Goal: Task Accomplishment & Management: Use online tool/utility

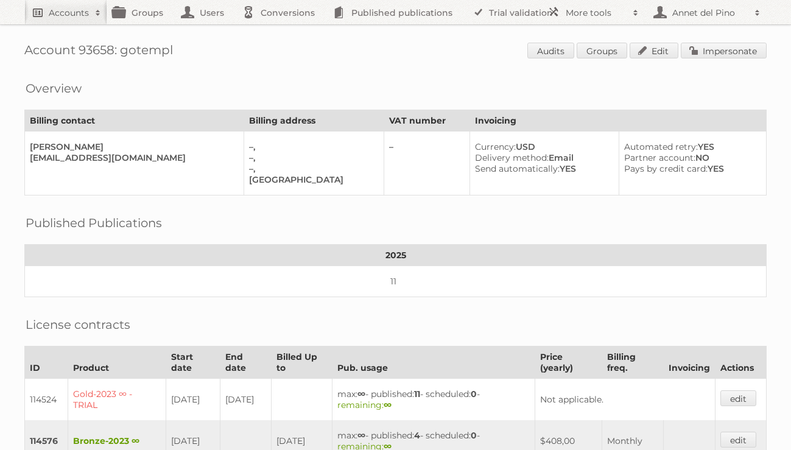
click at [69, 21] on link "Accounts" at bounding box center [65, 12] width 83 height 24
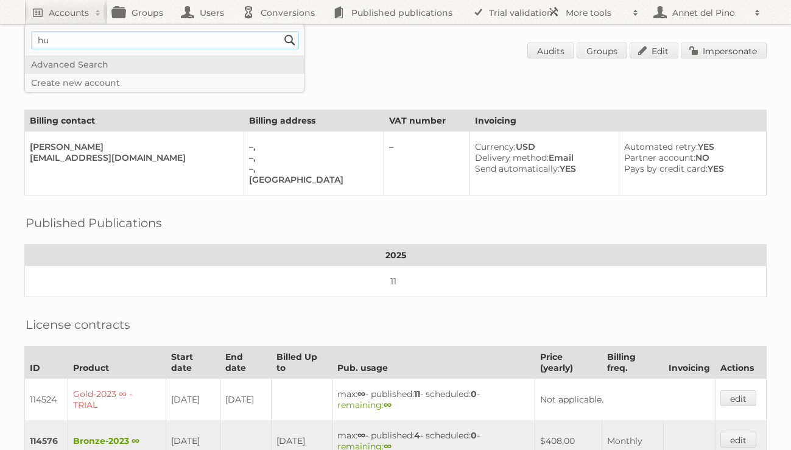
type input"] "HUBO België"
click at [281, 31] on input "Search" at bounding box center [290, 40] width 18 height 18
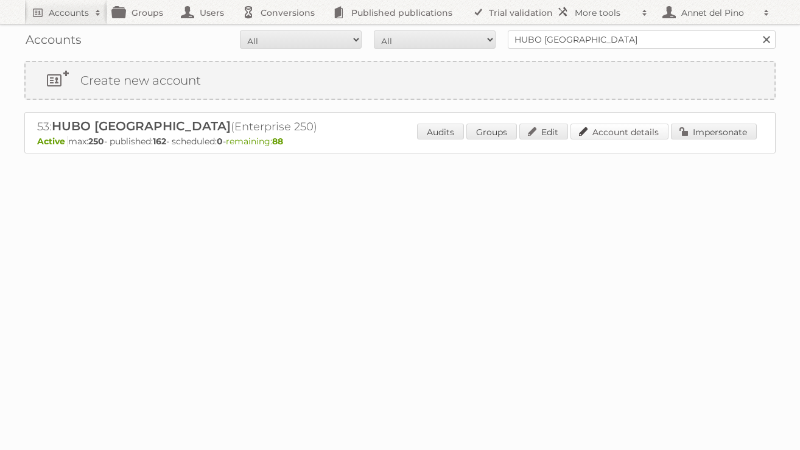
click at [625, 130] on link "Account details" at bounding box center [619, 132] width 98 height 16
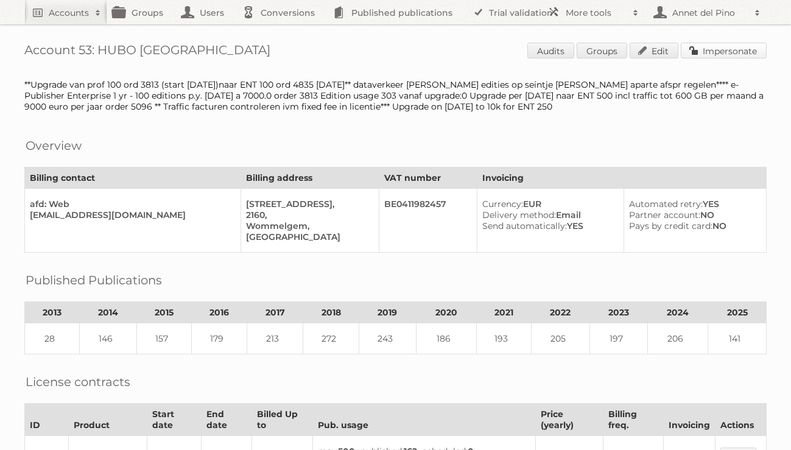
click at [740, 49] on link "Impersonate" at bounding box center [724, 51] width 86 height 16
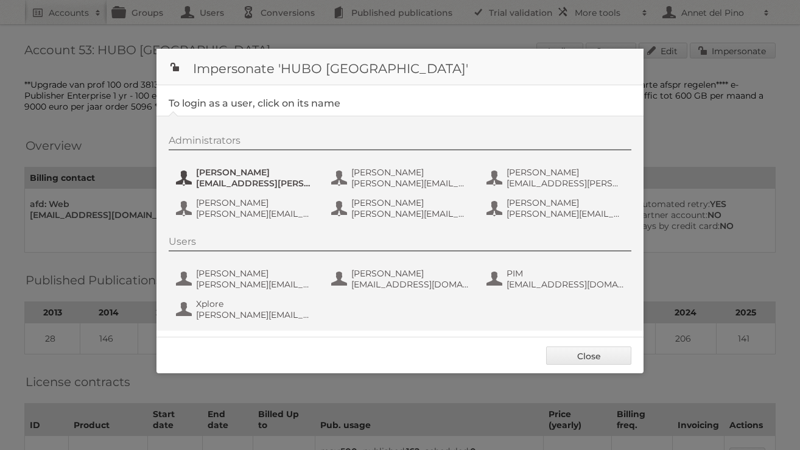
click at [221, 177] on span "Eline Jacobs" at bounding box center [255, 172] width 118 height 11
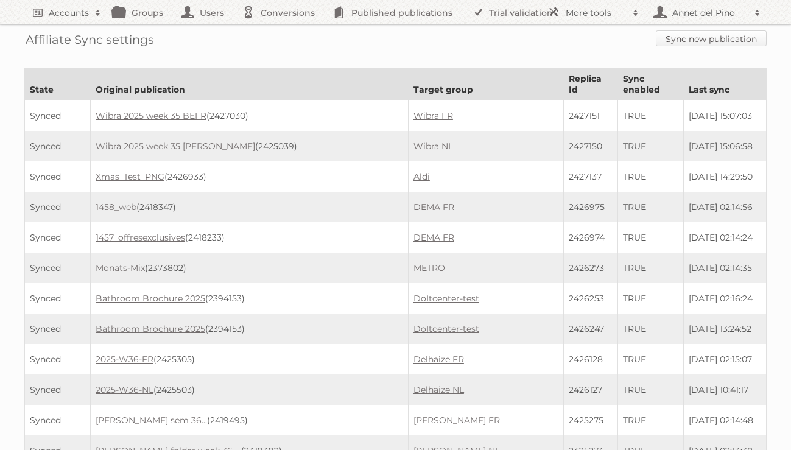
click at [689, 34] on link "Sync new publication" at bounding box center [711, 38] width 111 height 16
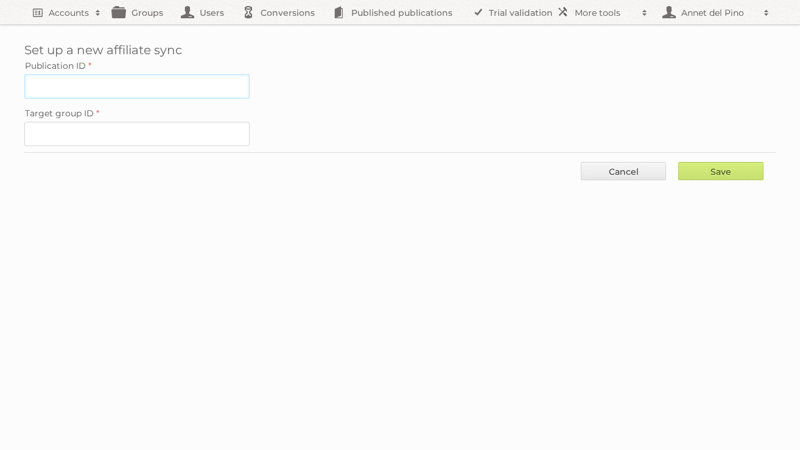
click at [141, 79] on input "Publication ID" at bounding box center [136, 86] width 225 height 24
paste input "2419456"
type input "2419456"
click at [133, 136] on input "Target group ID" at bounding box center [136, 134] width 225 height 24
paste input "36953"
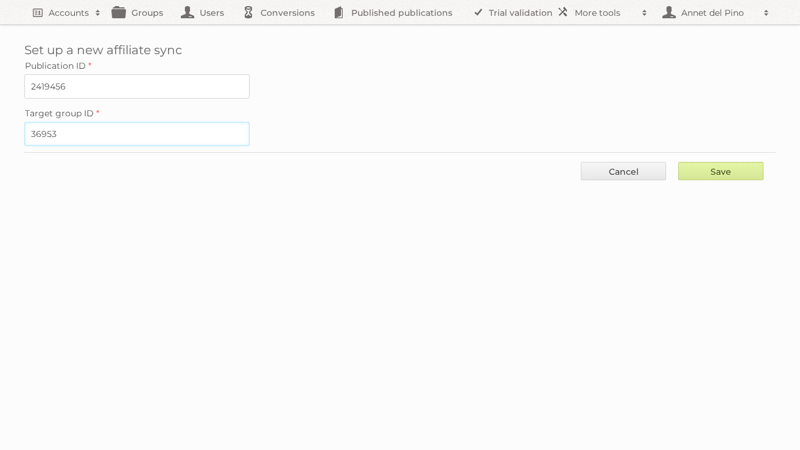
type input "36953"
click at [704, 167] on input "Save" at bounding box center [720, 171] width 85 height 18
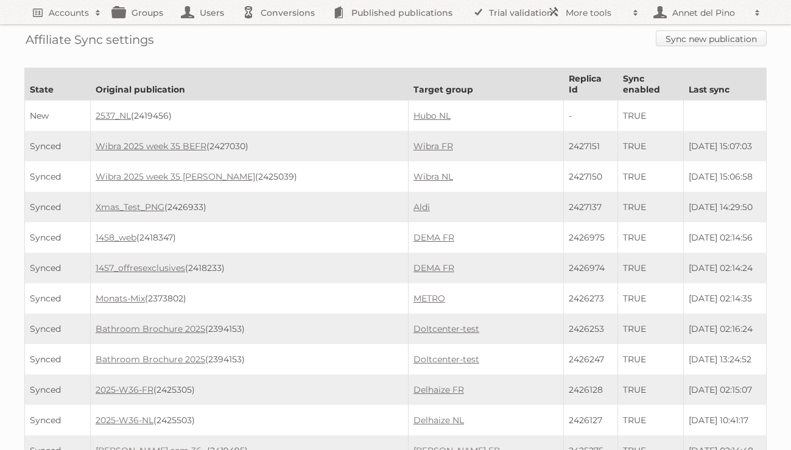
click at [698, 43] on link "Sync new publication" at bounding box center [711, 38] width 111 height 16
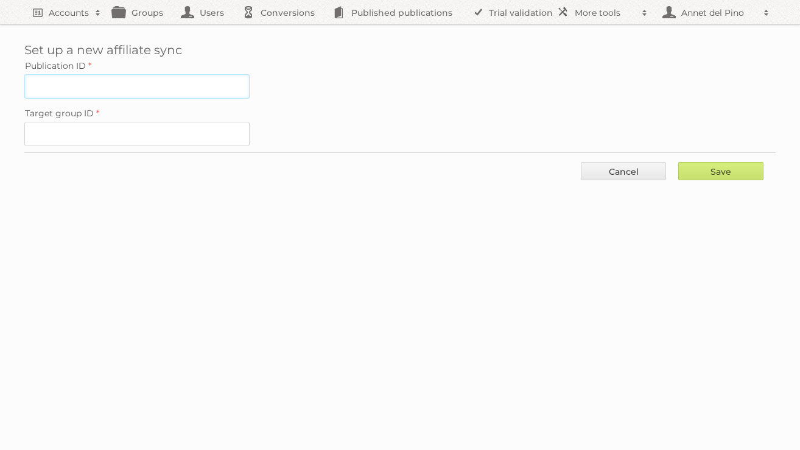
click at [186, 85] on input "Publication ID" at bounding box center [136, 86] width 225 height 24
paste input "2419453"
type input "2419453"
click at [193, 133] on input "Target group ID" at bounding box center [136, 134] width 225 height 24
paste input "34443"
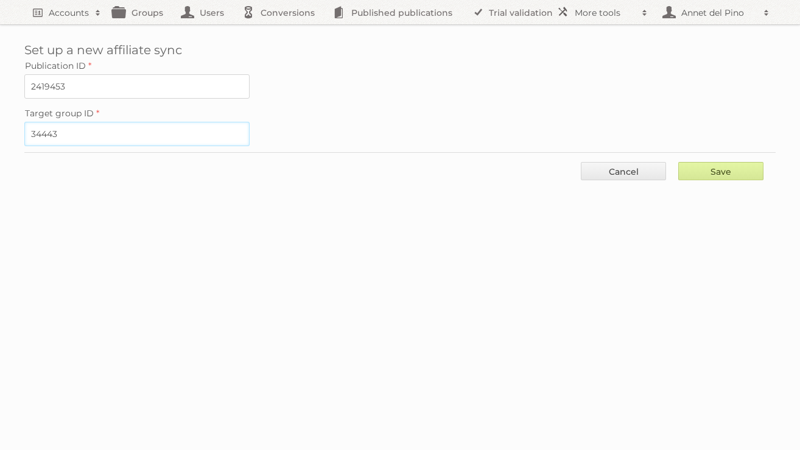
type input "34443"
click at [724, 166] on input "Save" at bounding box center [720, 171] width 85 height 18
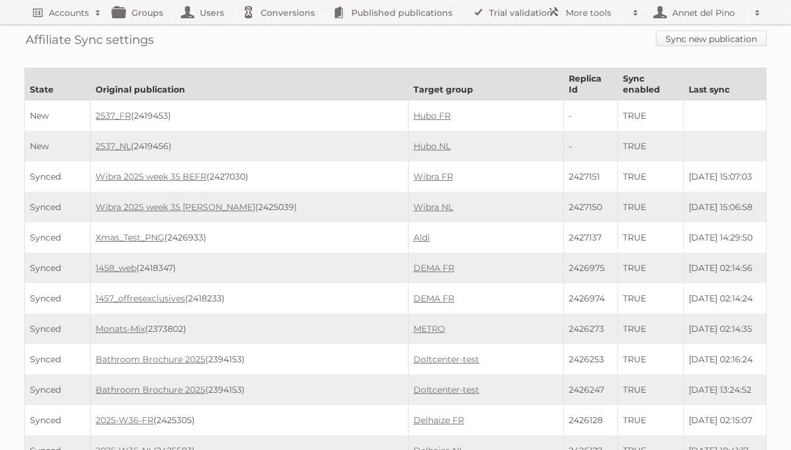
click at [675, 44] on link "Sync new publication" at bounding box center [711, 38] width 111 height 16
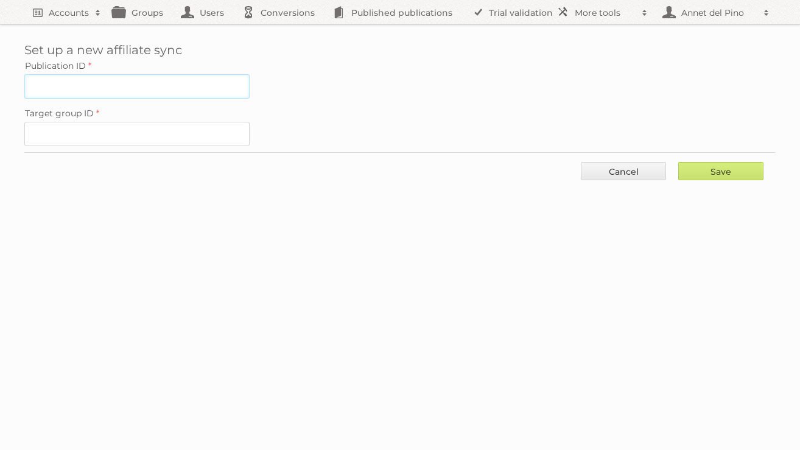
click at [122, 74] on input "Publication ID" at bounding box center [136, 86] width 225 height 24
paste input "2428151"
type input "2428151"
click at [122, 139] on input "Target group ID" at bounding box center [136, 134] width 225 height 24
paste input "36953"
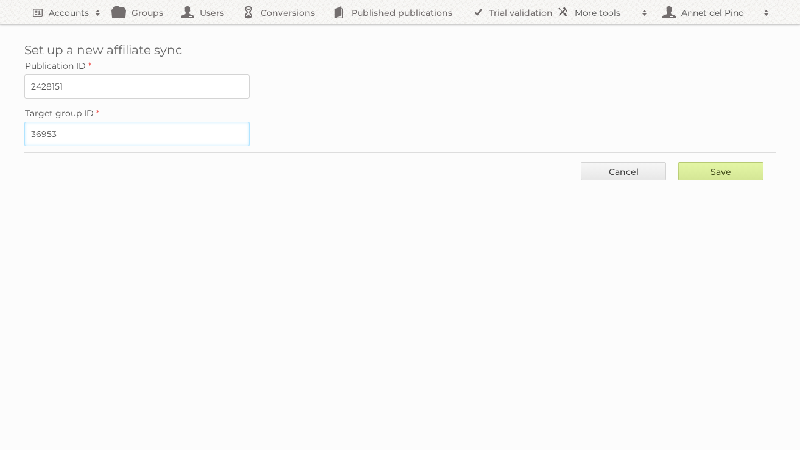
type input "36953"
click at [712, 172] on input "Save" at bounding box center [720, 171] width 85 height 18
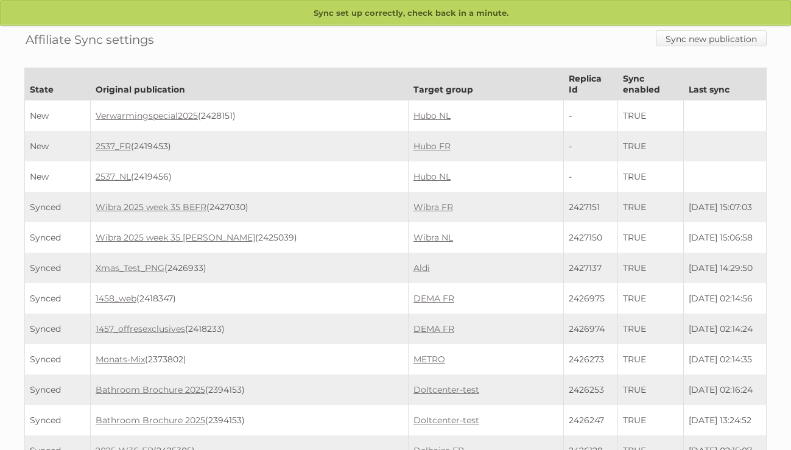
click at [696, 43] on link "Sync new publication" at bounding box center [711, 38] width 111 height 16
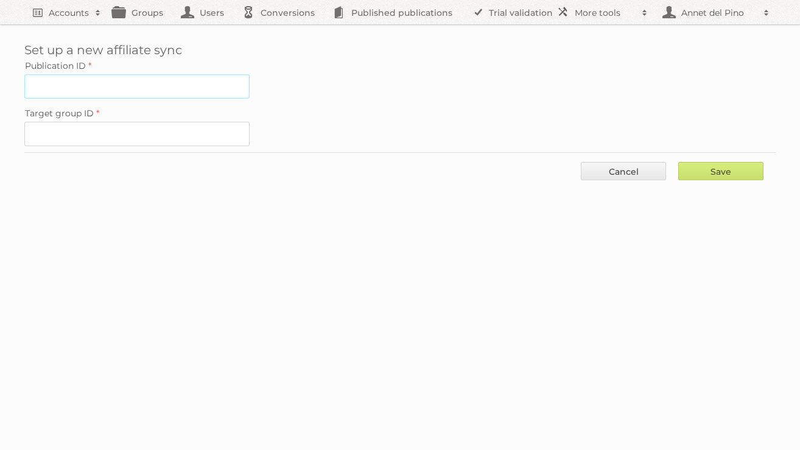
click at [113, 81] on input "Publication ID" at bounding box center [136, 86] width 225 height 24
paste input "2428152"
type input "2428152"
click at [203, 135] on input "Target group ID" at bounding box center [136, 134] width 225 height 24
paste input "34443"
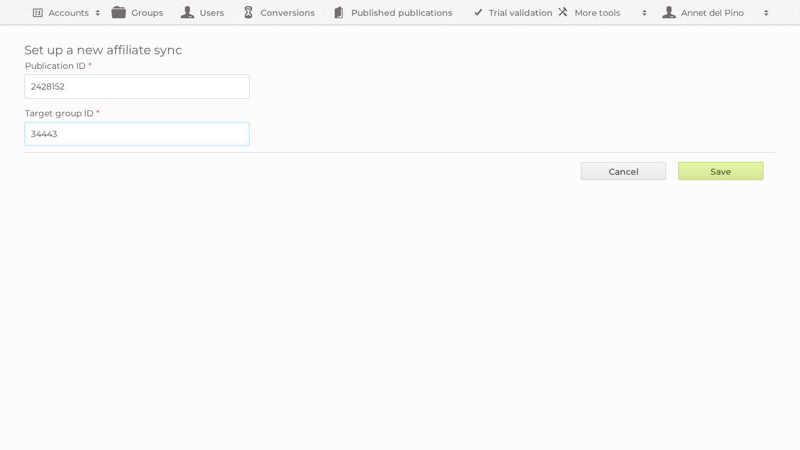
type input "34443"
click at [718, 169] on input "Save" at bounding box center [720, 171] width 85 height 18
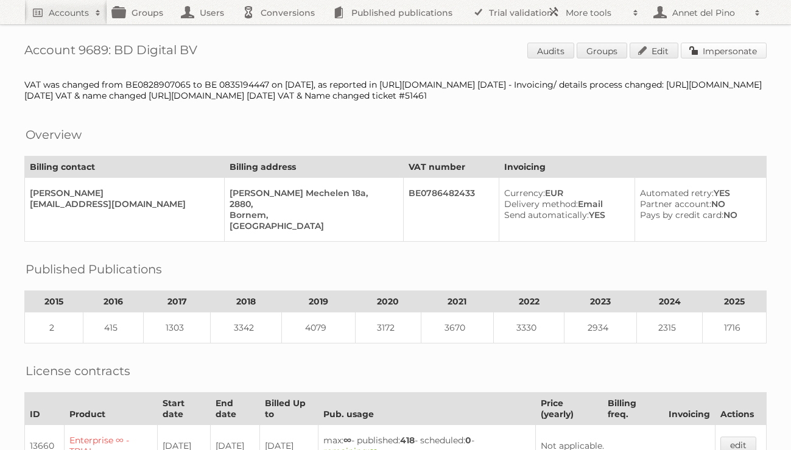
click at [715, 52] on link "Impersonate" at bounding box center [724, 51] width 86 height 16
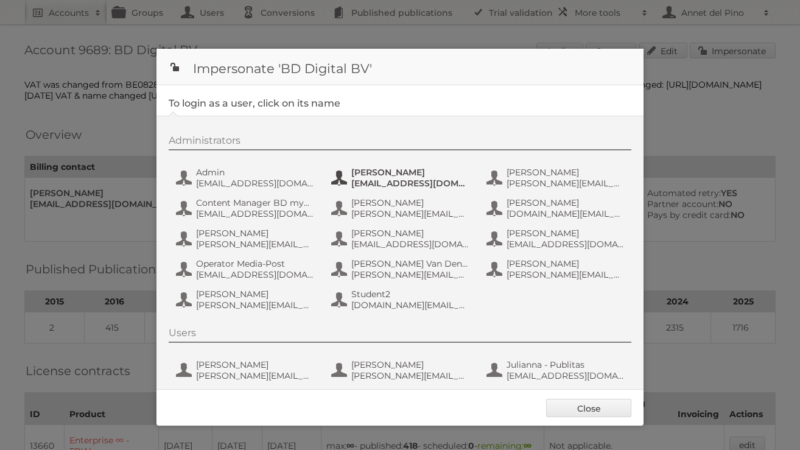
click at [379, 177] on span "Alexandra P" at bounding box center [410, 172] width 118 height 11
